Goal: Task Accomplishment & Management: Manage account settings

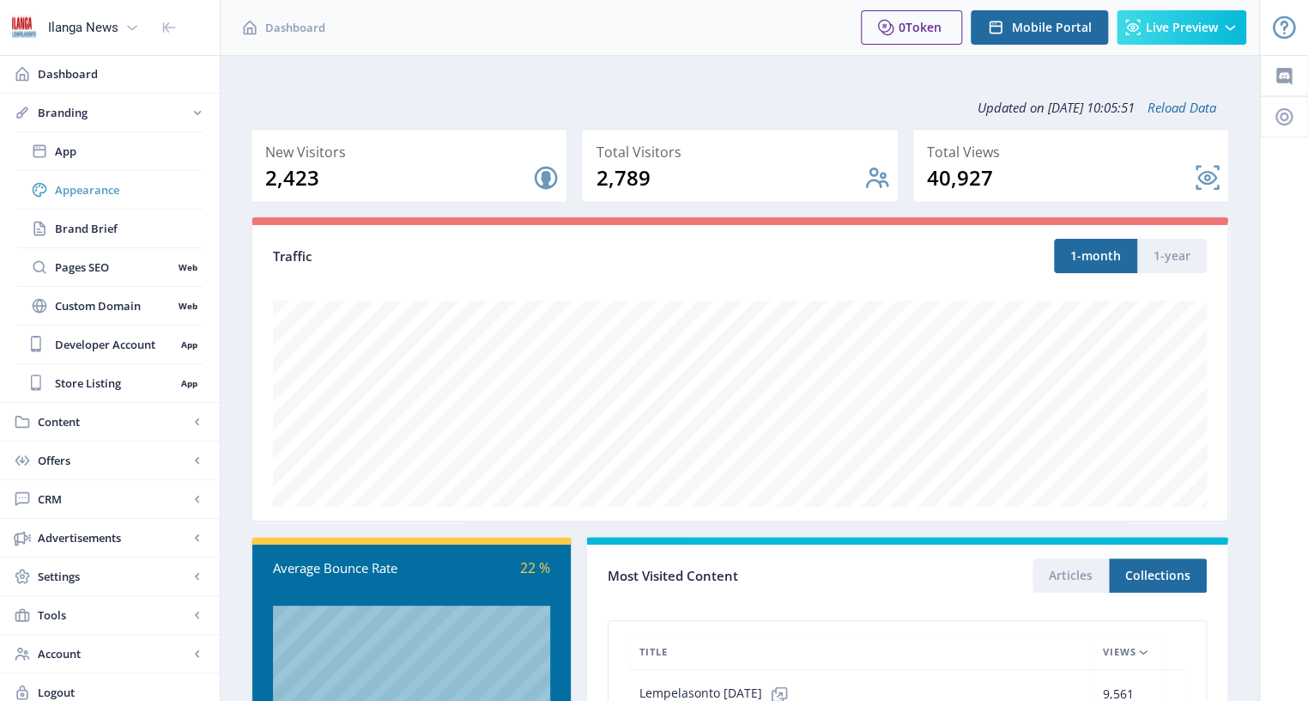
click at [104, 196] on span "Appearance" at bounding box center [129, 189] width 148 height 17
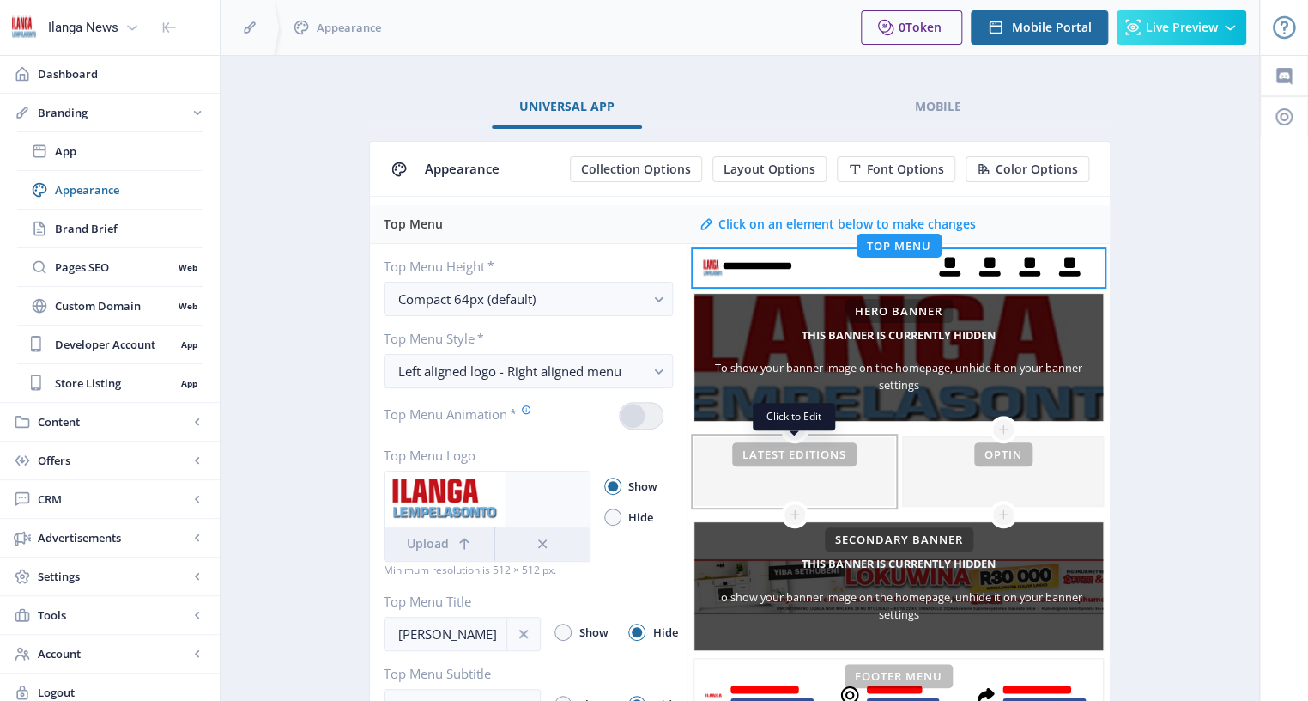
click at [800, 455] on div at bounding box center [795, 471] width 200 height 69
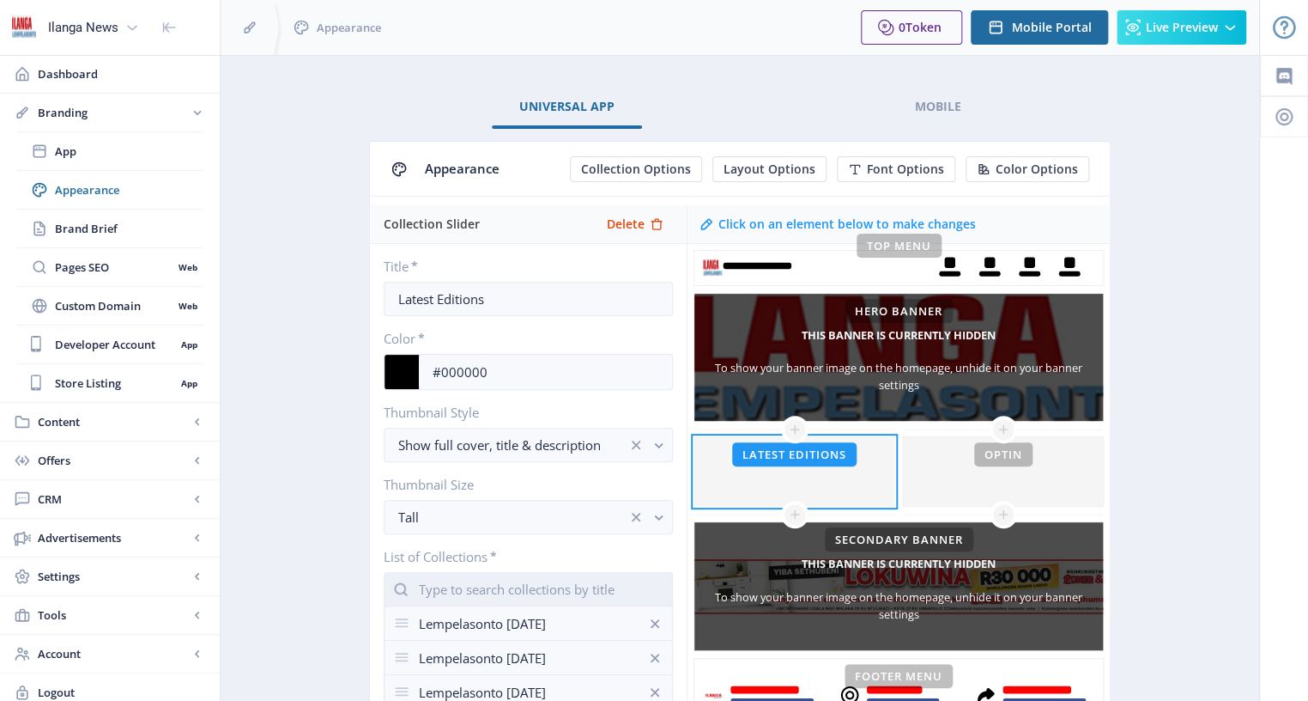
click at [538, 587] on input "text" at bounding box center [528, 589] width 289 height 34
click at [537, 626] on nb-option "Lempelasonto [DATE]" at bounding box center [529, 629] width 288 height 33
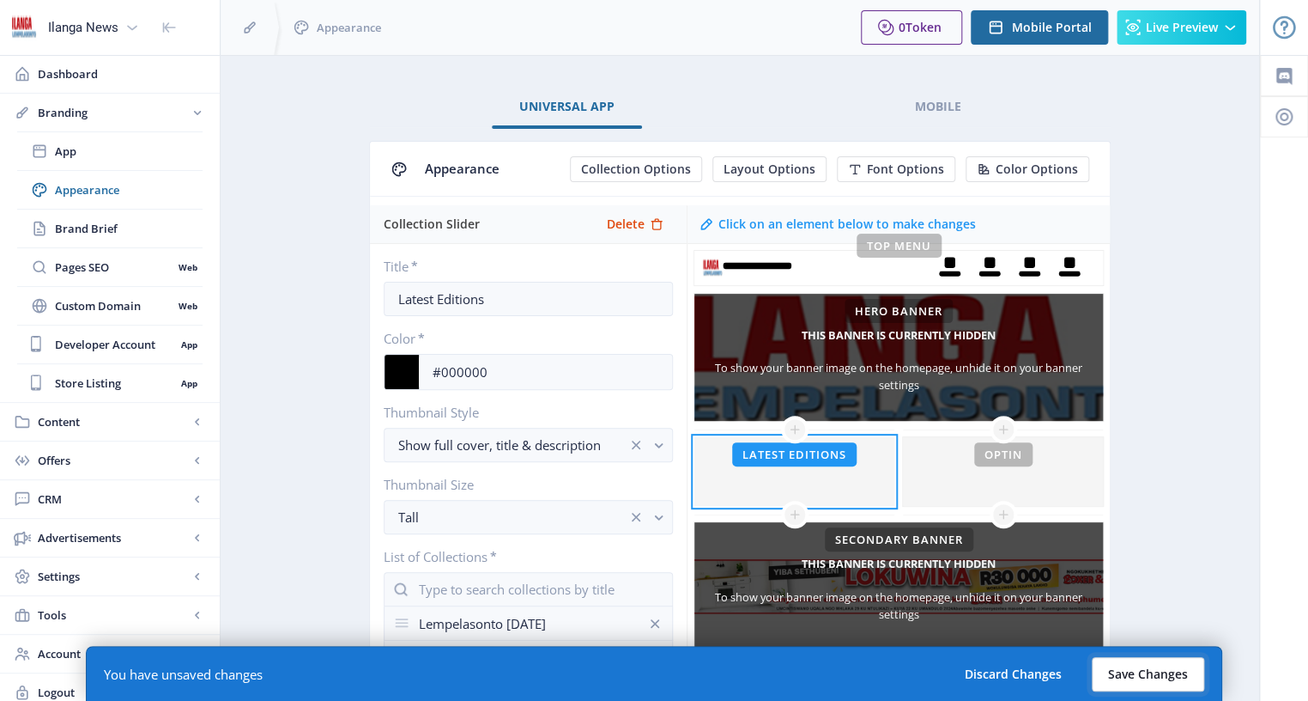
click at [1126, 675] on button "Save Changes" at bounding box center [1148, 674] width 112 height 34
